Goal: Task Accomplishment & Management: Use online tool/utility

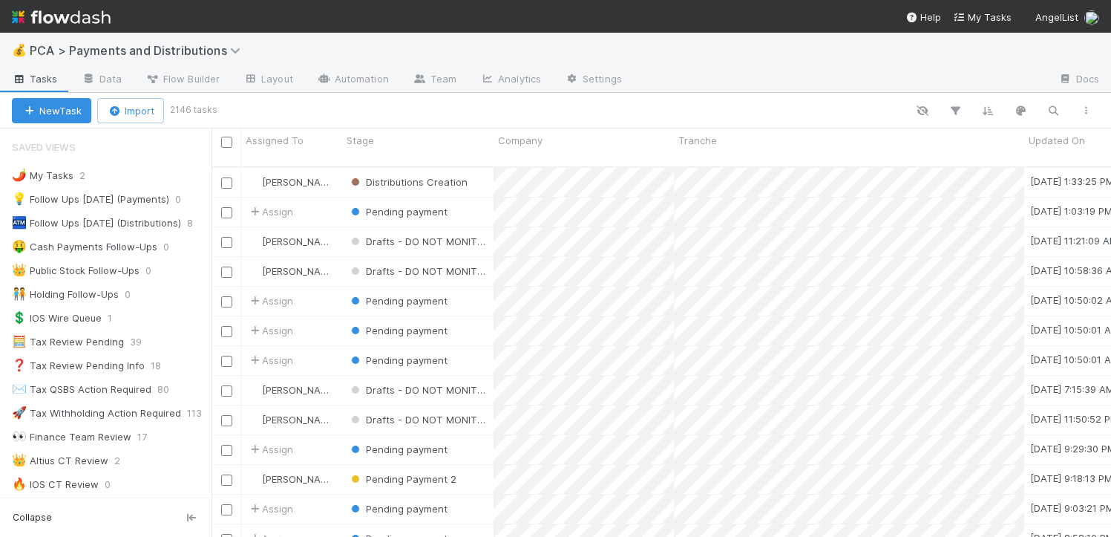
scroll to position [370, 889]
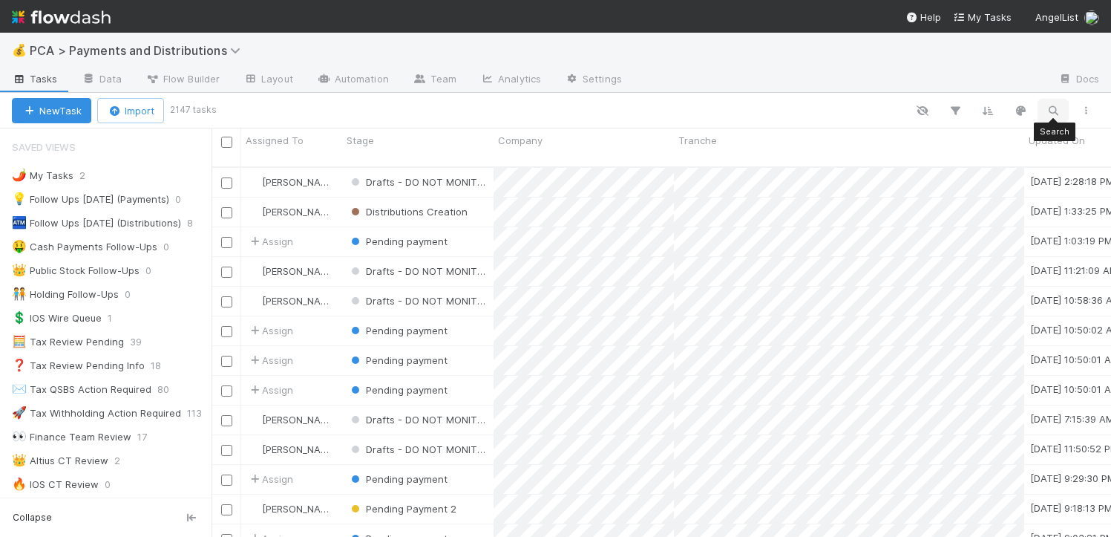
click at [1057, 111] on icon "button" at bounding box center [1053, 110] width 15 height 13
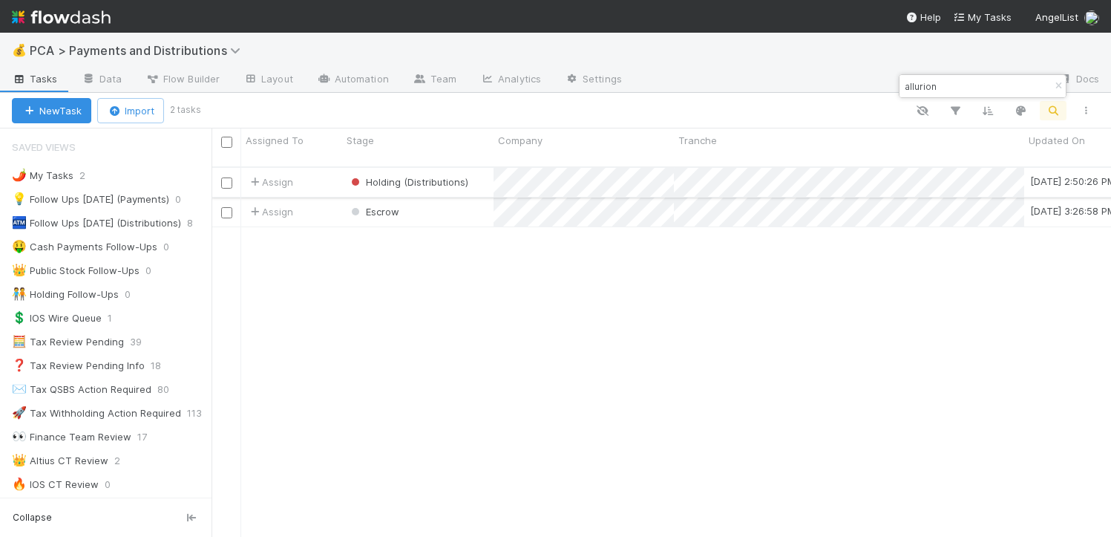
type input "allurion"
click at [480, 170] on div "Holding (Distributions)" at bounding box center [417, 182] width 151 height 29
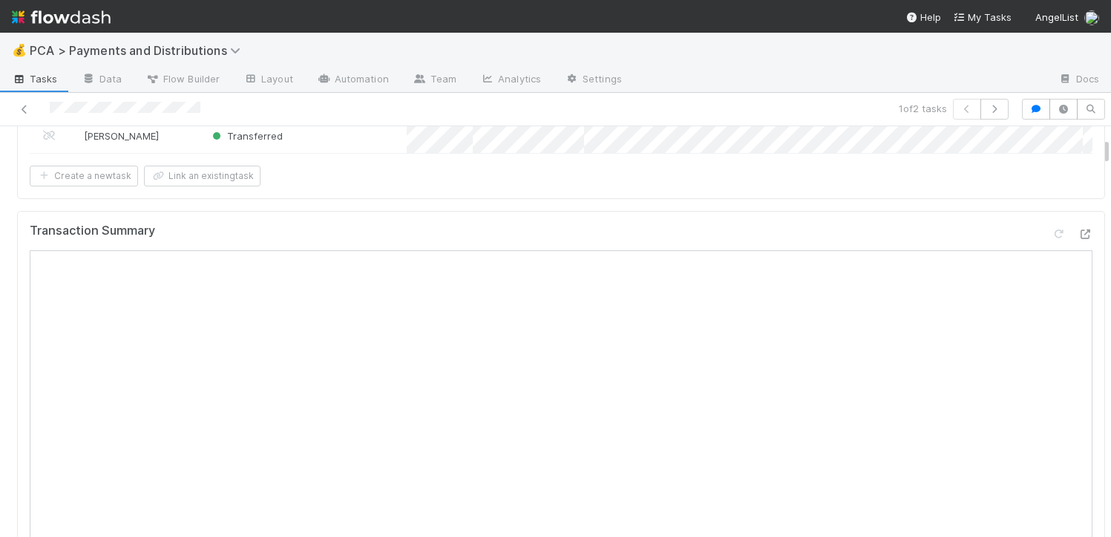
scroll to position [290, 0]
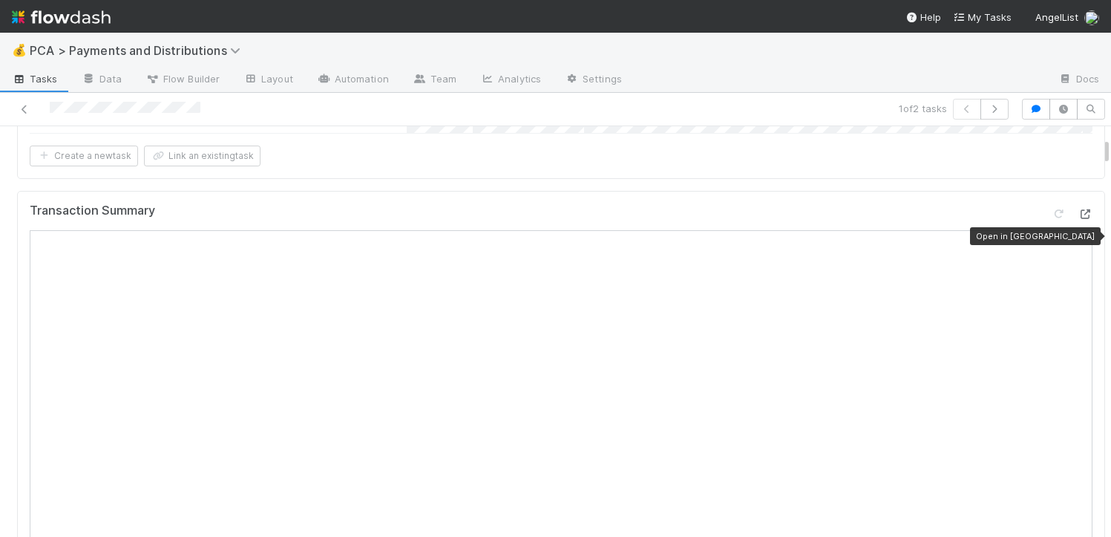
click at [1078, 219] on icon at bounding box center [1085, 214] width 15 height 10
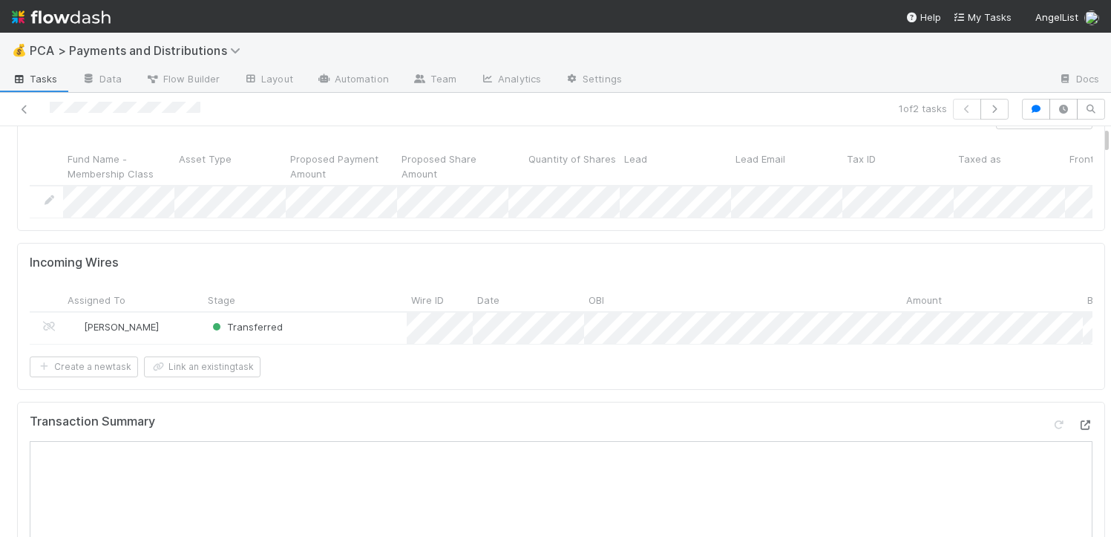
scroll to position [0, 0]
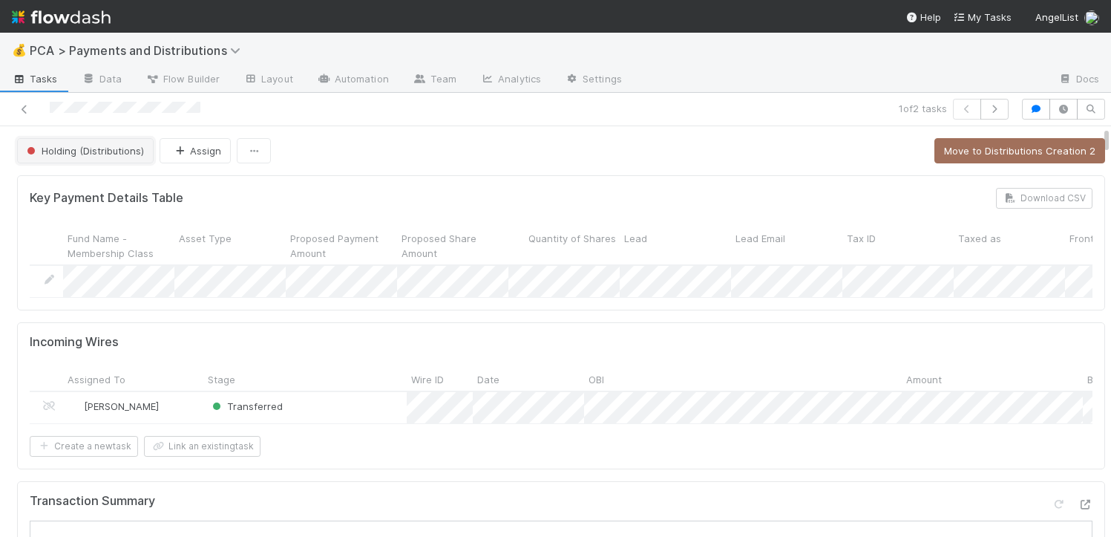
click at [116, 151] on span "Holding (Distributions)" at bounding box center [84, 151] width 120 height 12
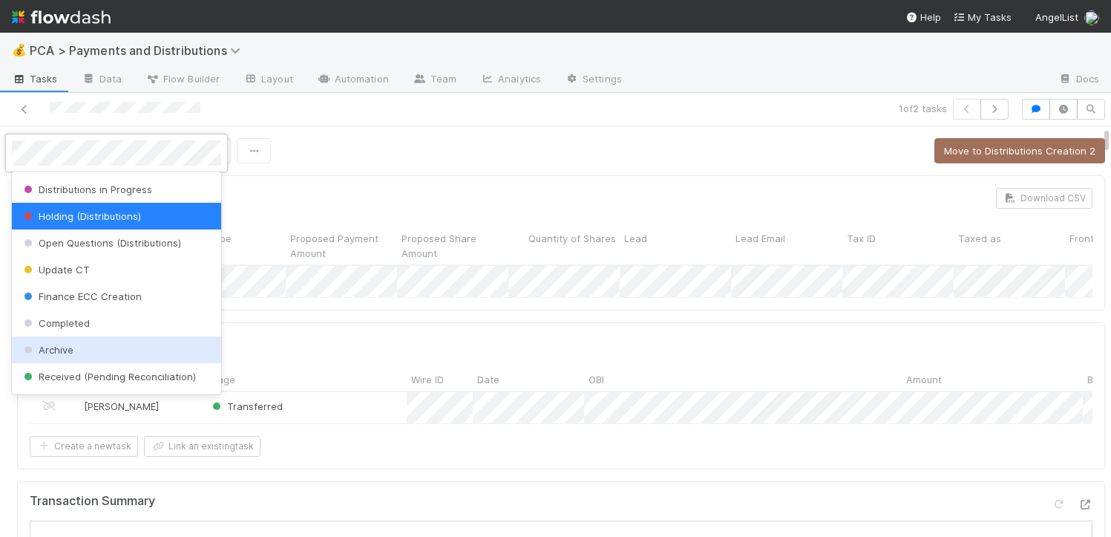
scroll to position [415, 0]
click at [71, 356] on div "Archive" at bounding box center [116, 349] width 209 height 27
